Goal: Task Accomplishment & Management: Manage account settings

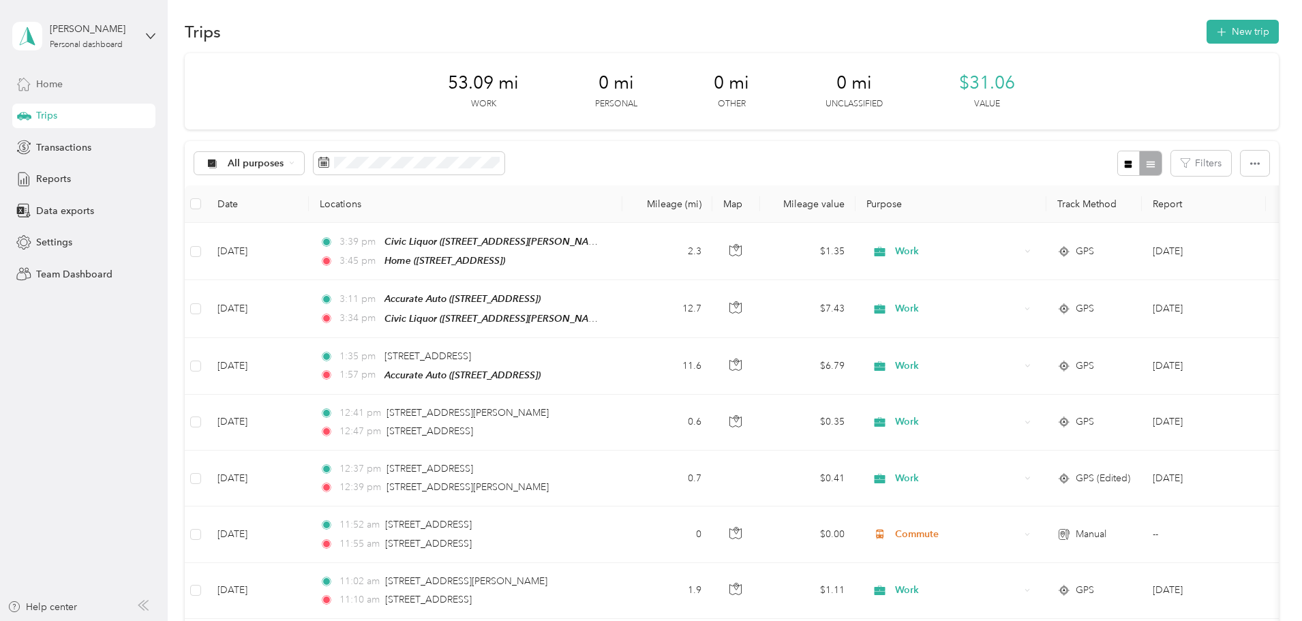
click at [73, 84] on div "Home" at bounding box center [83, 84] width 143 height 25
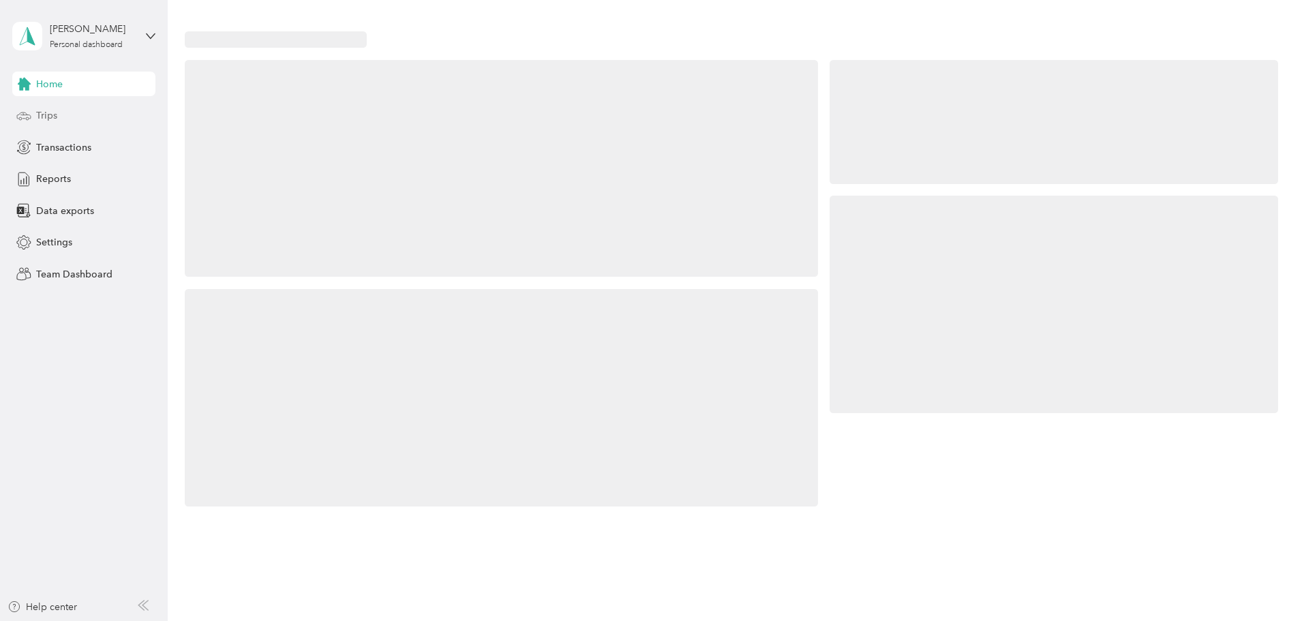
click at [58, 112] on div "Trips" at bounding box center [83, 116] width 143 height 25
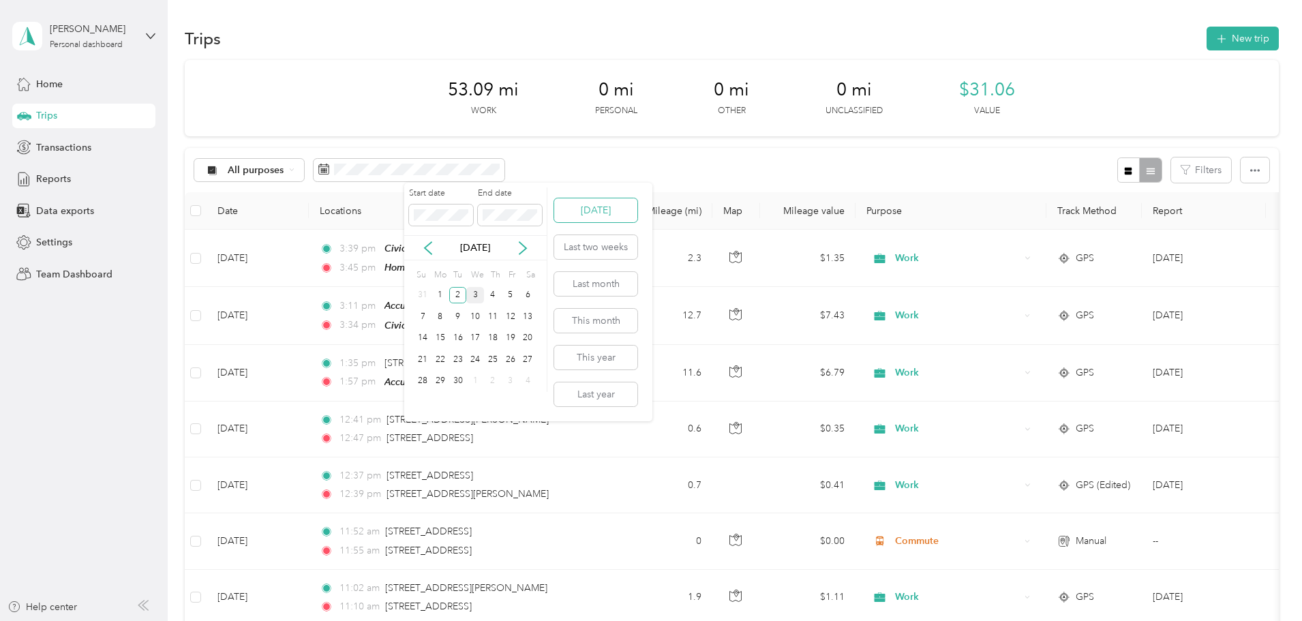
click at [594, 210] on button "[DATE]" at bounding box center [595, 210] width 83 height 24
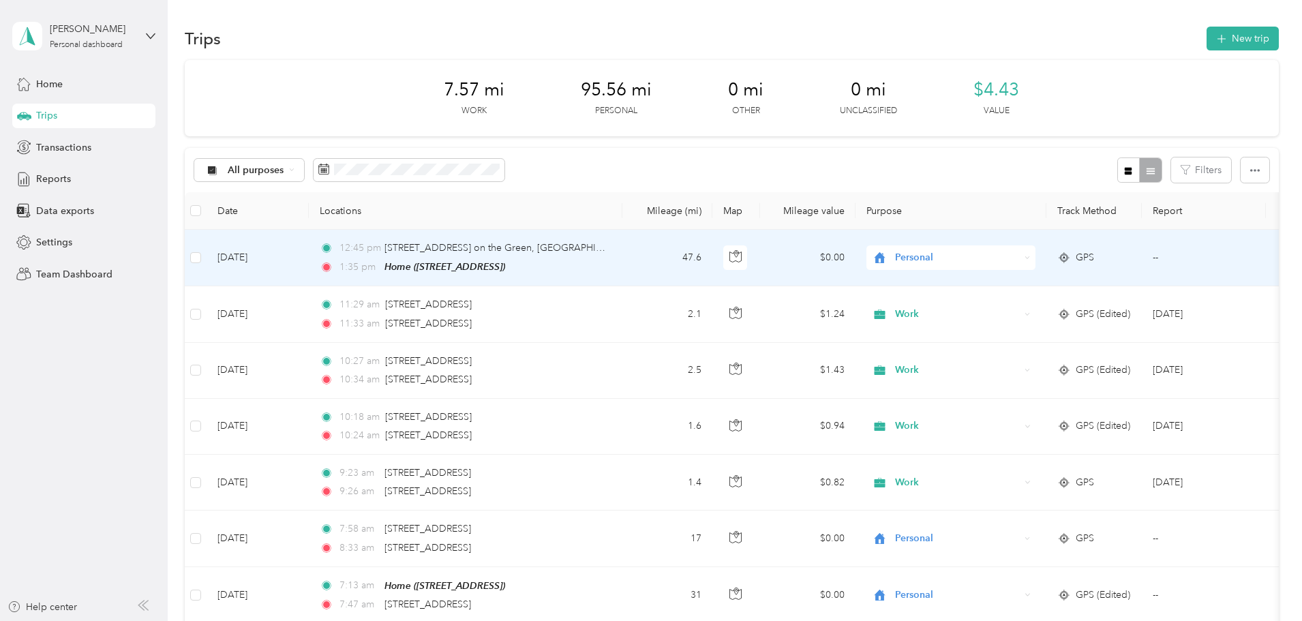
click at [1071, 257] on icon at bounding box center [1064, 257] width 14 height 11
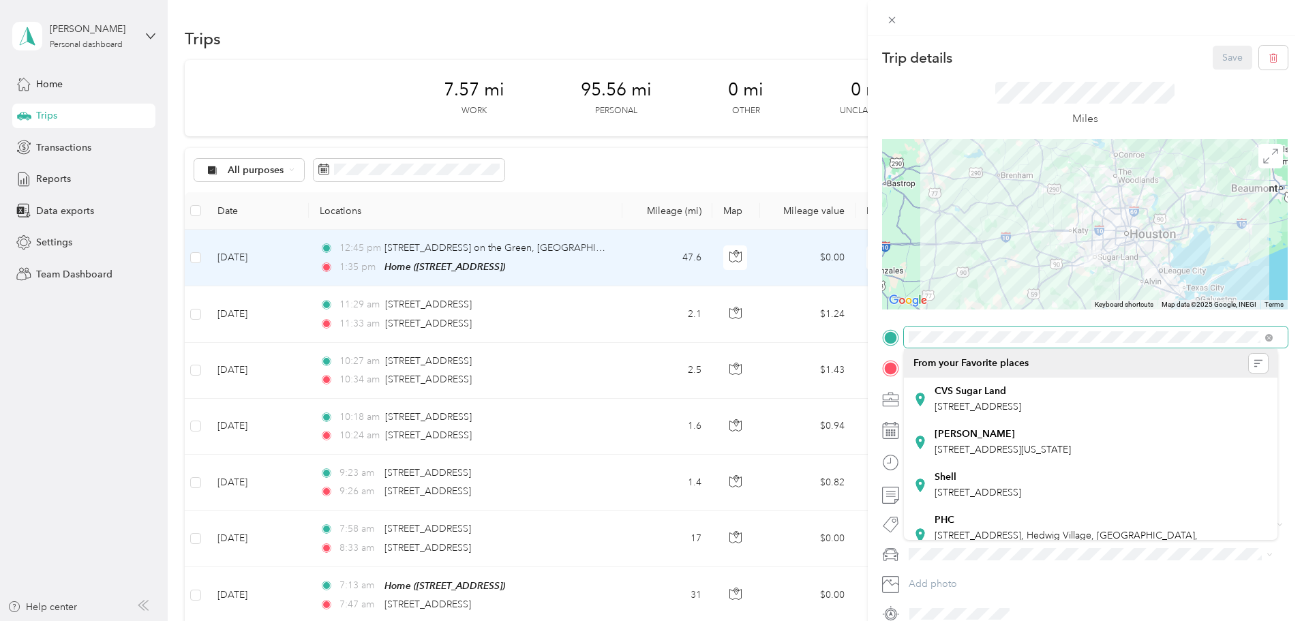
click at [903, 338] on div at bounding box center [1085, 338] width 406 height 22
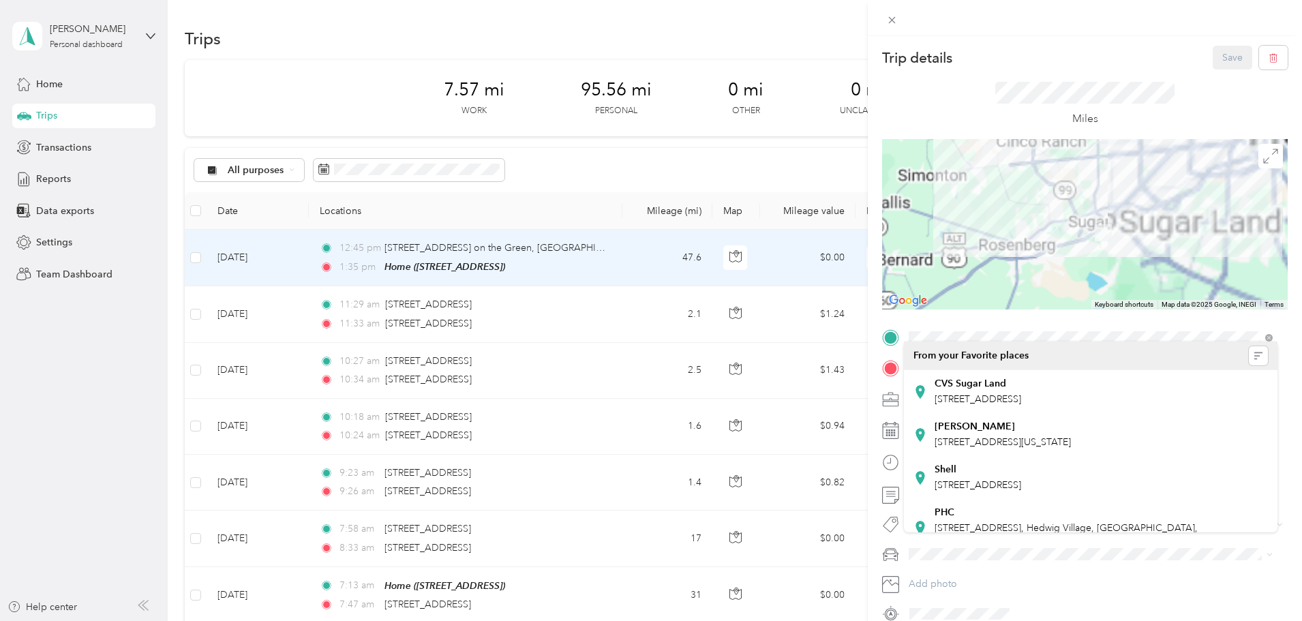
drag, startPoint x: 1087, startPoint y: 238, endPoint x: 1294, endPoint y: 242, distance: 207.3
click at [1294, 242] on div "Trip details Save This trip cannot be edited because it is either under review,…" at bounding box center [1085, 346] width 434 height 621
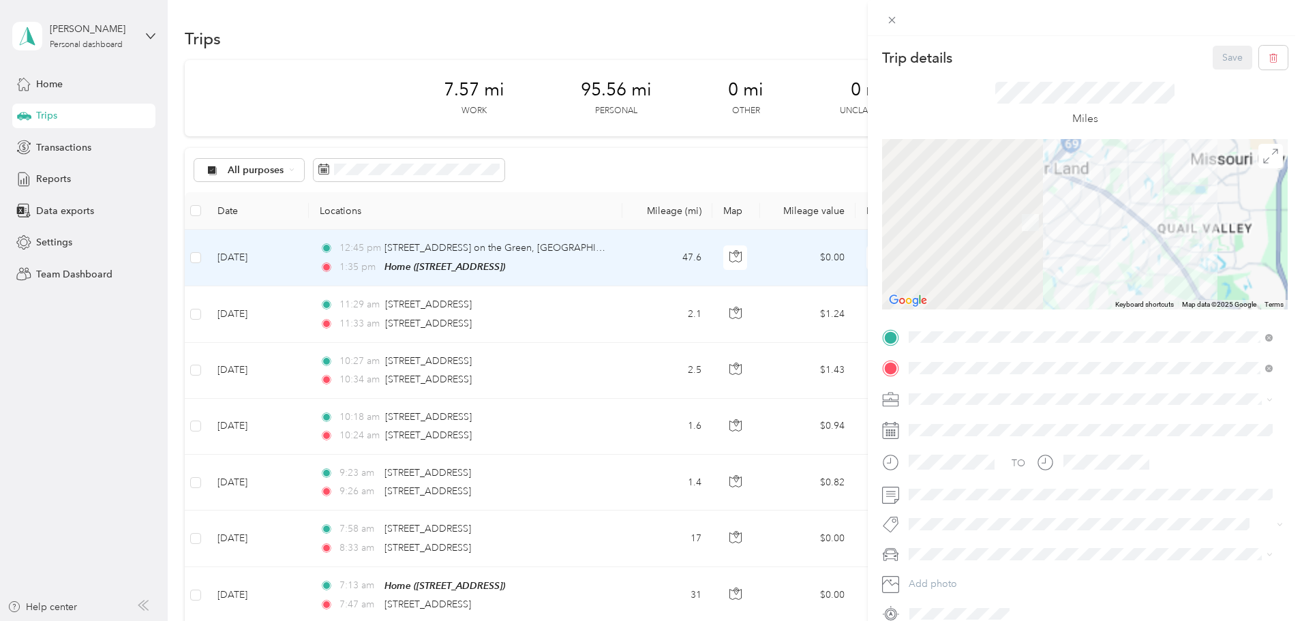
drag, startPoint x: 1106, startPoint y: 237, endPoint x: 1308, endPoint y: 256, distance: 203.4
click at [1295, 256] on html "[PERSON_NAME] Personal dashboard Home Trips Transactions Reports Data exports S…" at bounding box center [647, 310] width 1295 height 621
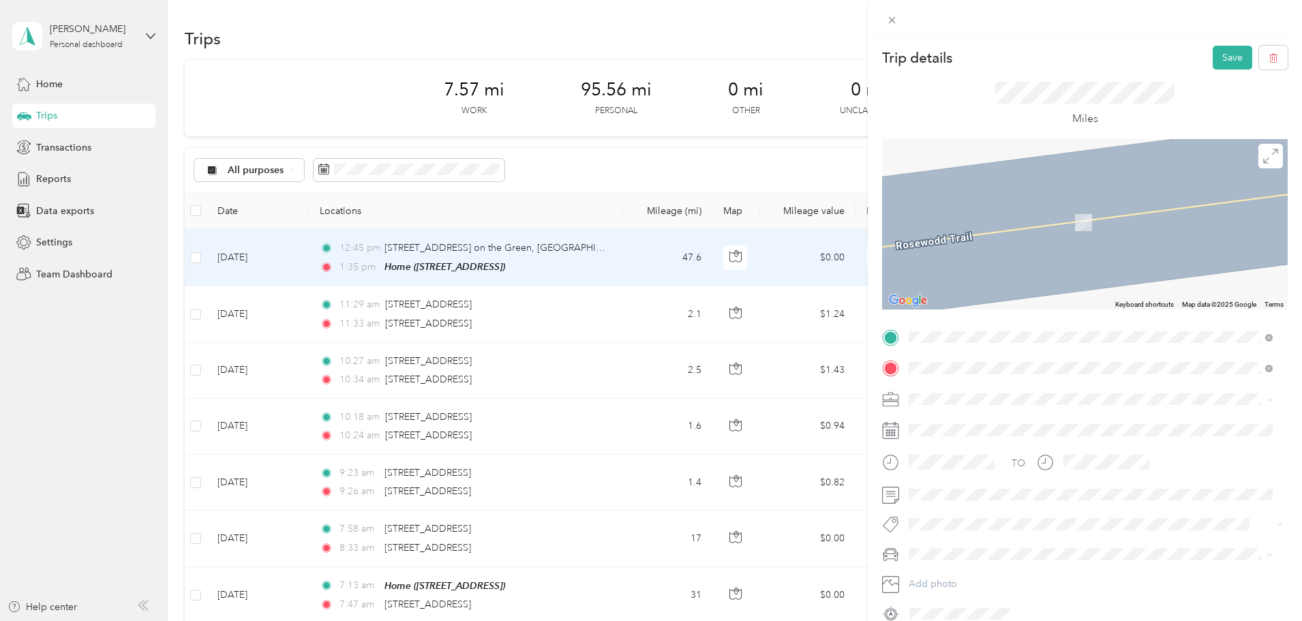
click at [1006, 393] on span "[STREET_ADDRESS][US_STATE]" at bounding box center [1003, 386] width 136 height 12
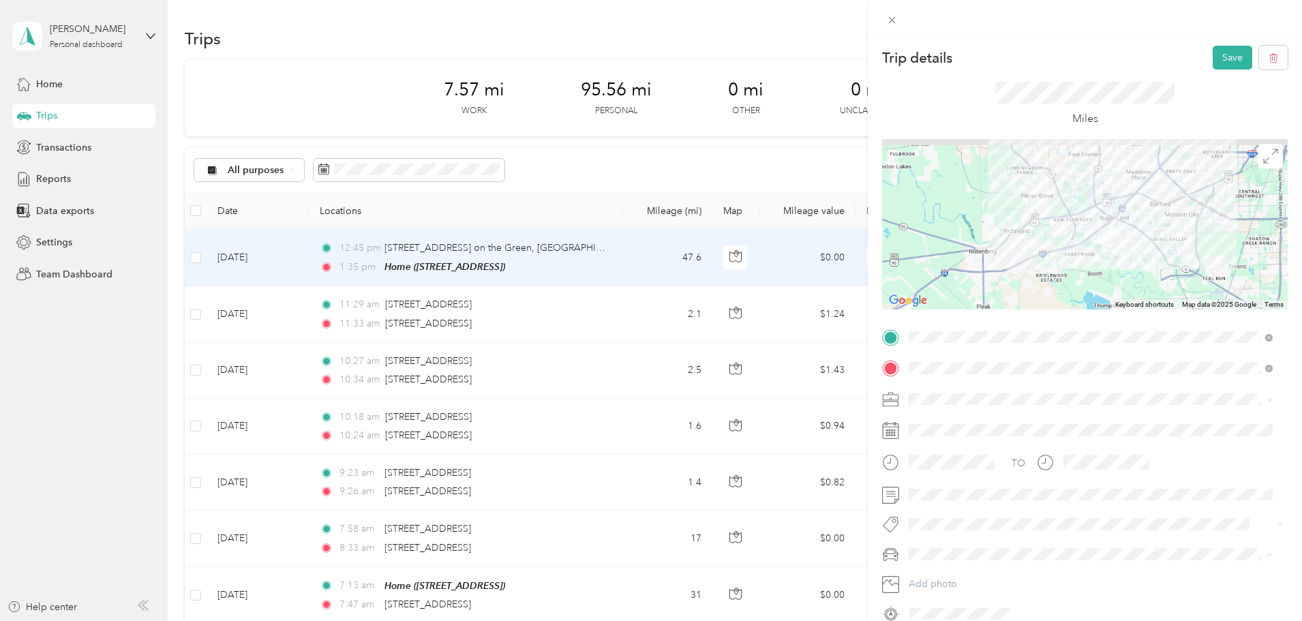
drag, startPoint x: 1087, startPoint y: 265, endPoint x: 820, endPoint y: 292, distance: 268.0
click at [820, 292] on div "Trip details Save This trip cannot be edited because it is either under review,…" at bounding box center [651, 310] width 1302 height 621
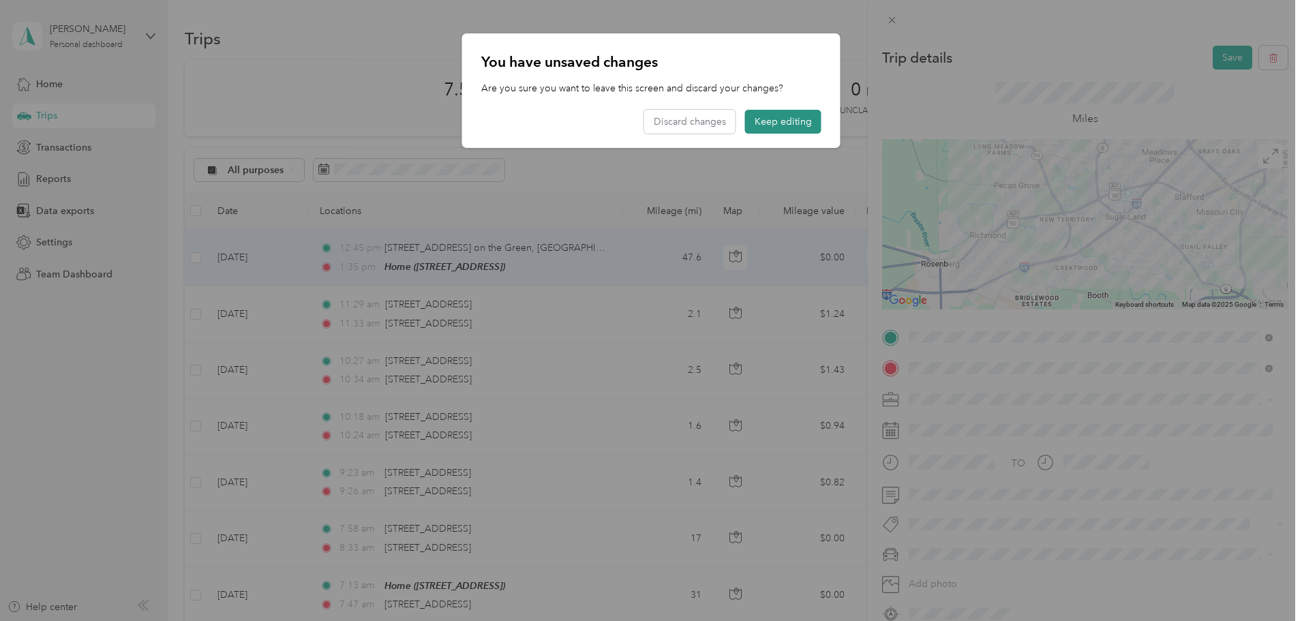
click at [811, 127] on button "Keep editing" at bounding box center [783, 122] width 76 height 24
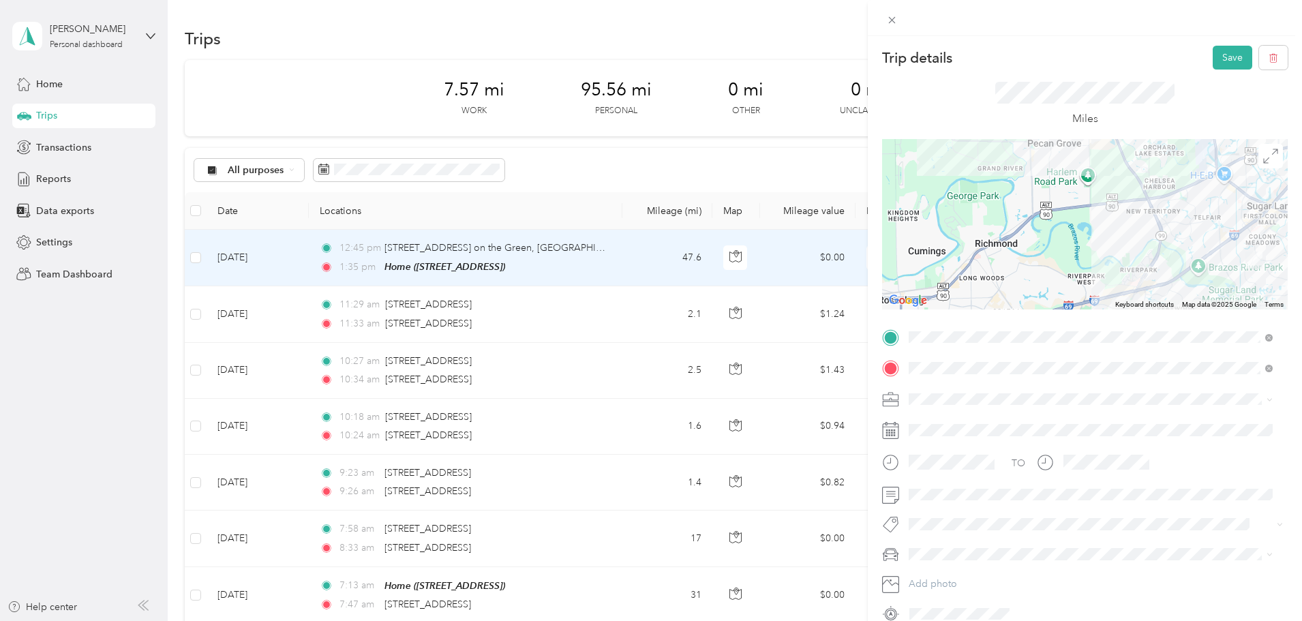
click at [1195, 257] on div at bounding box center [1085, 224] width 406 height 170
click at [1156, 225] on div at bounding box center [1085, 224] width 406 height 170
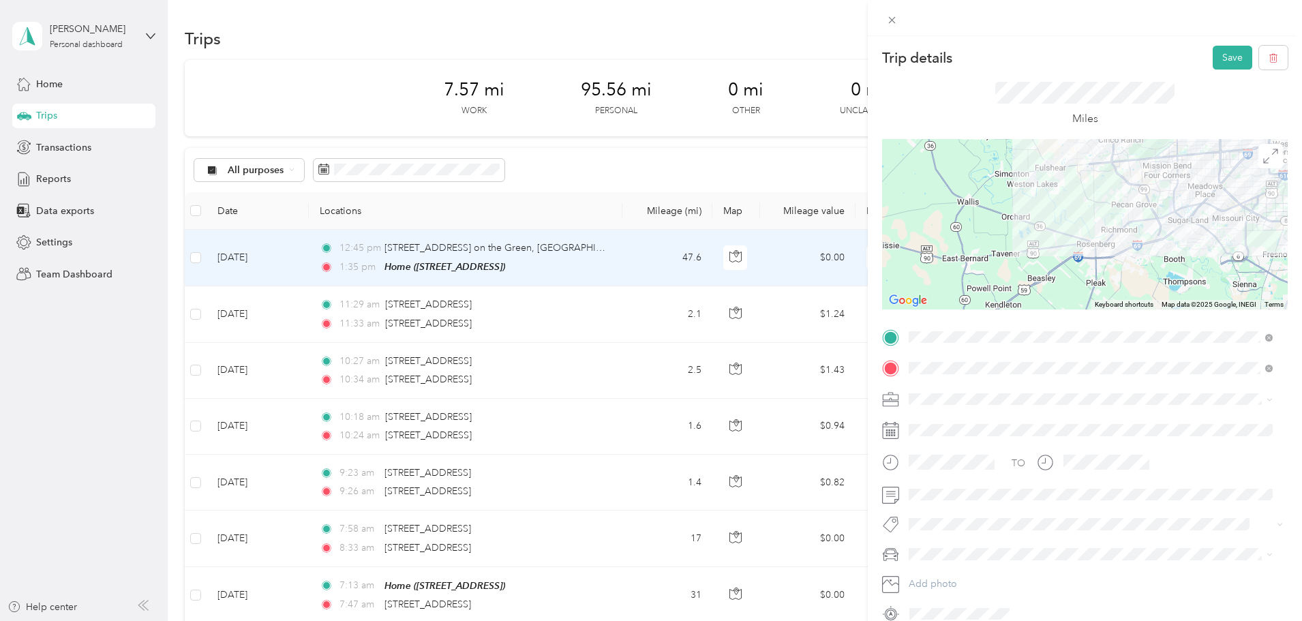
click at [1145, 199] on div at bounding box center [1085, 224] width 406 height 170
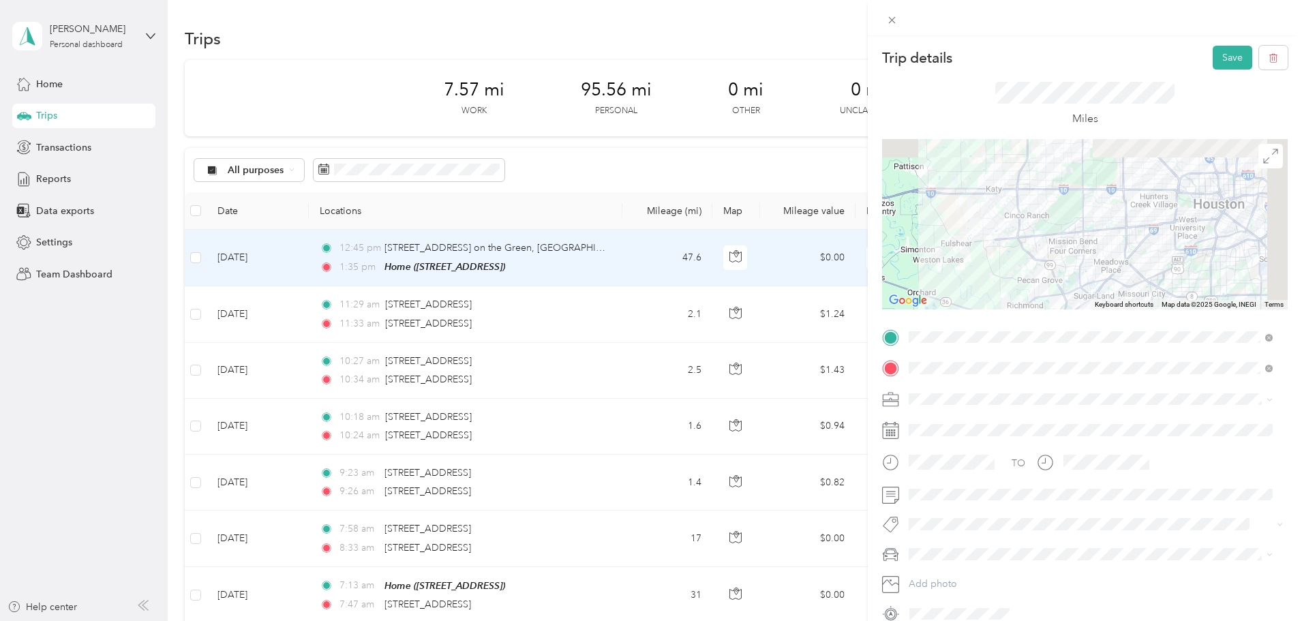
drag, startPoint x: 1093, startPoint y: 207, endPoint x: 999, endPoint y: 284, distance: 121.6
click at [999, 284] on div at bounding box center [1085, 224] width 406 height 170
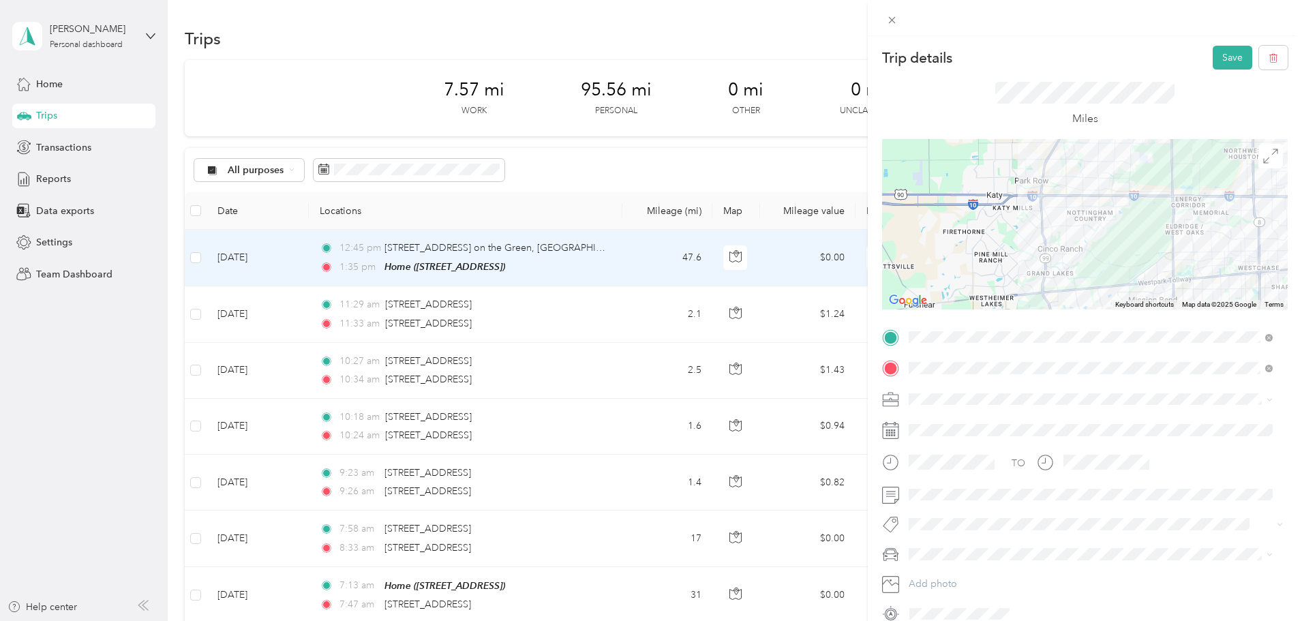
drag, startPoint x: 1070, startPoint y: 254, endPoint x: 1194, endPoint y: 309, distance: 136.2
click at [1194, 309] on div "Keyboard shortcuts Map Data Map data ©2025 Google Map data ©2025 Google 5 km Cl…" at bounding box center [1085, 224] width 406 height 170
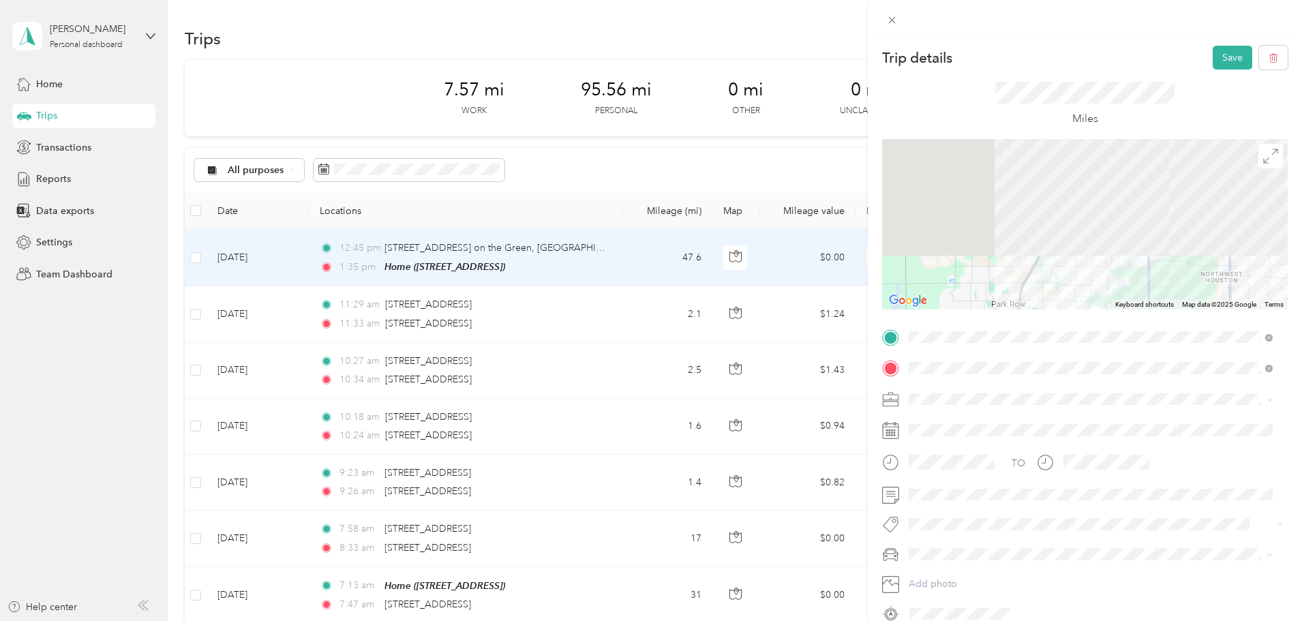
drag, startPoint x: 1117, startPoint y: 187, endPoint x: 1091, endPoint y: 312, distance: 127.3
click at [1091, 312] on div "Trip details Save This trip cannot be edited because it is either under review,…" at bounding box center [1085, 335] width 406 height 579
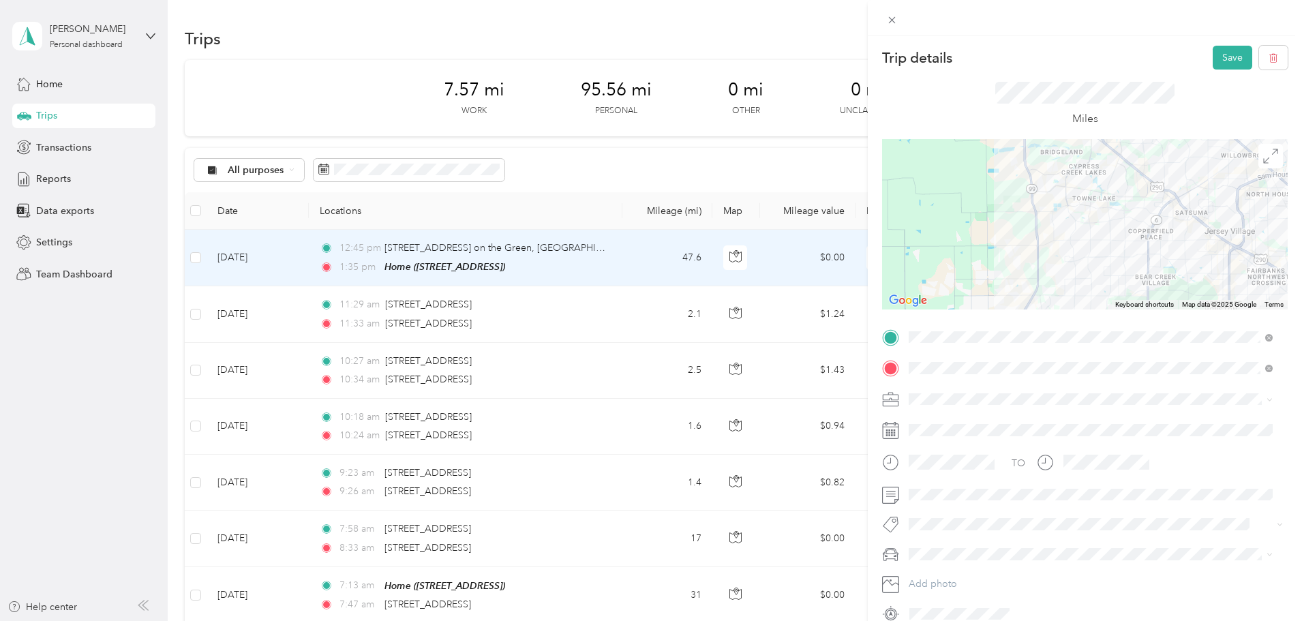
drag, startPoint x: 1069, startPoint y: 256, endPoint x: 1073, endPoint y: 250, distance: 8.0
click at [1073, 250] on div at bounding box center [1085, 224] width 406 height 170
click at [1033, 215] on div at bounding box center [1085, 224] width 406 height 170
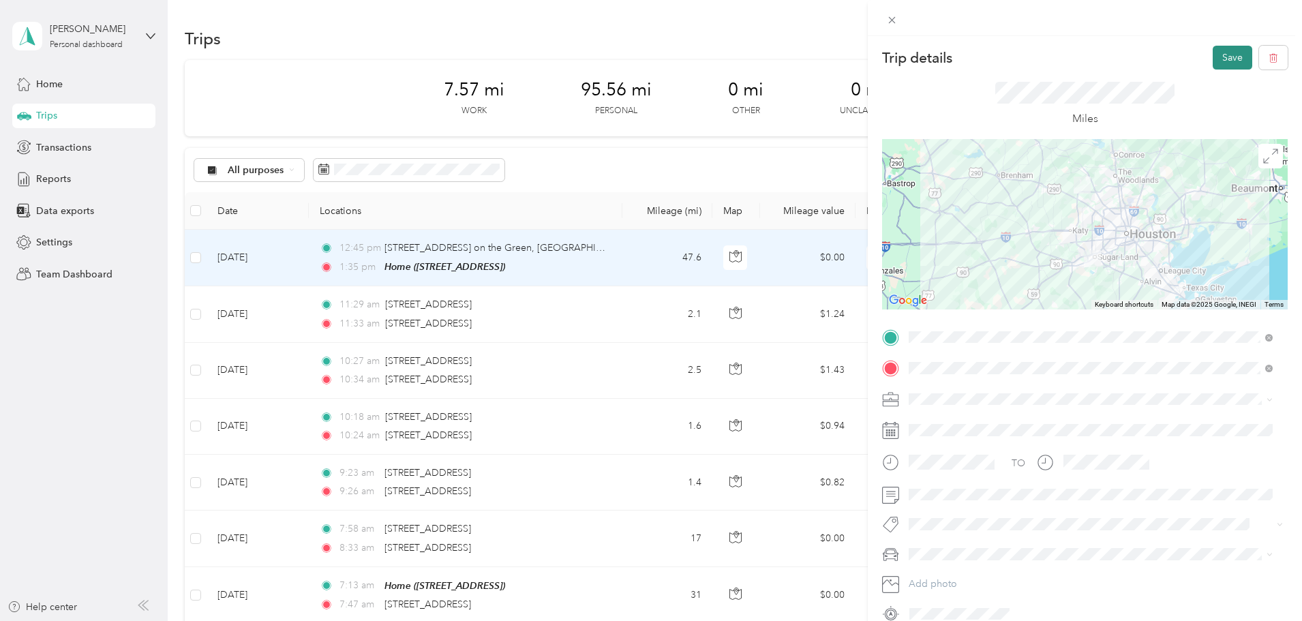
click at [1215, 61] on button "Save" at bounding box center [1233, 58] width 40 height 24
